Goal: Navigation & Orientation: Go to known website

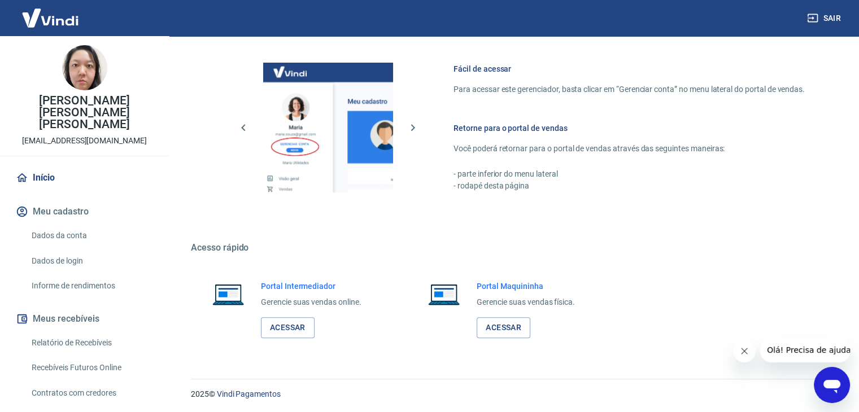
scroll to position [479, 0]
click at [289, 336] on link "Acessar" at bounding box center [288, 327] width 54 height 21
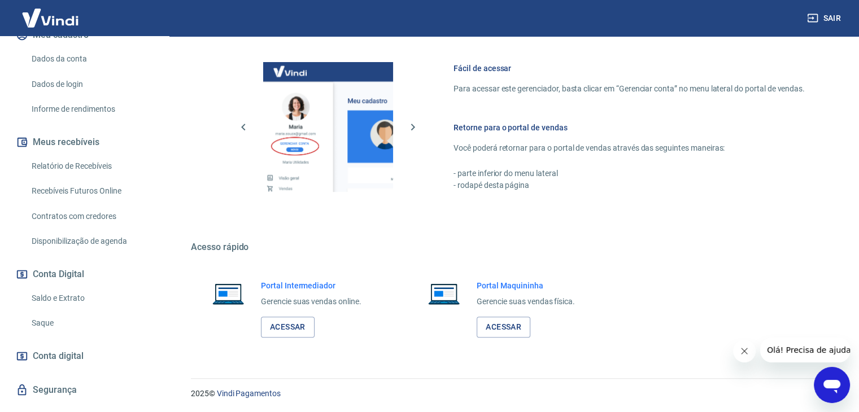
click at [828, 15] on button "Sair" at bounding box center [824, 18] width 41 height 21
